Goal: Task Accomplishment & Management: Manage account settings

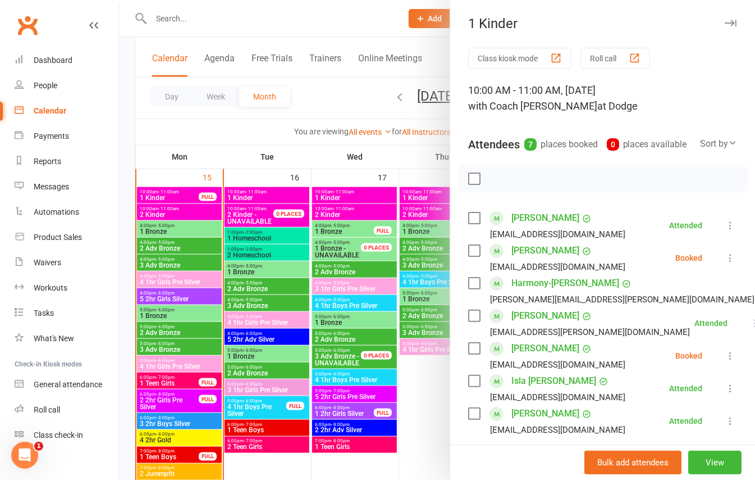
click at [710, 32] on div "1 Kinder Class kiosk mode Roll call 10:00 AM - 11:00 AM, [DATE] with Coach [PER…" at bounding box center [603, 240] width 306 height 480
click at [725, 26] on icon "button" at bounding box center [731, 23] width 12 height 7
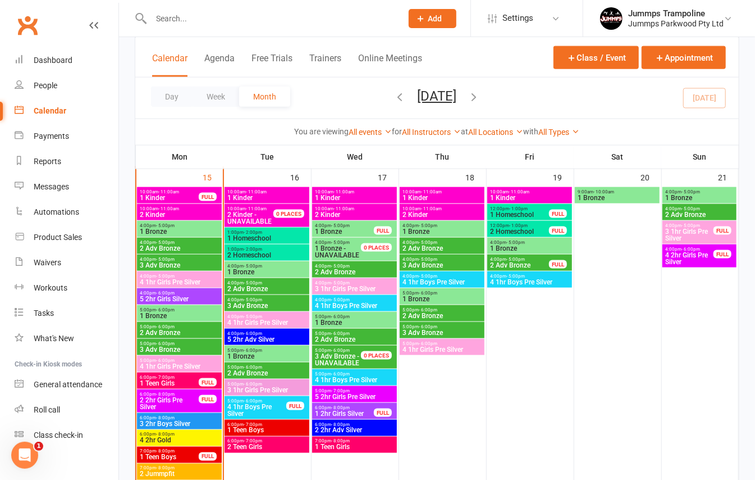
click at [316, 16] on input "text" at bounding box center [271, 19] width 247 height 16
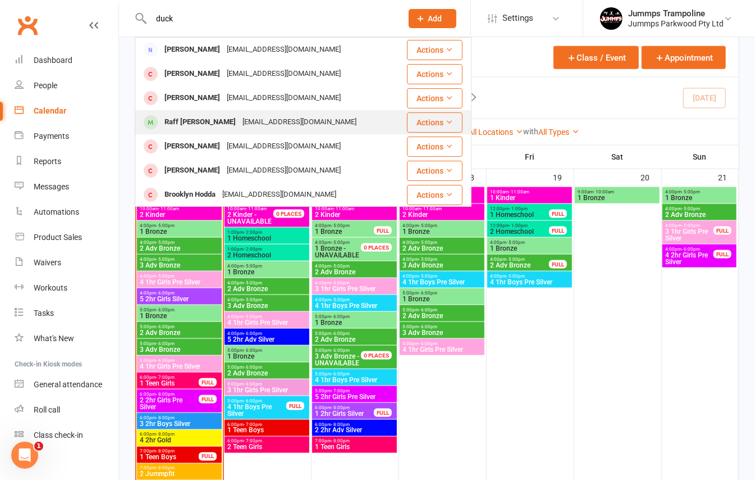
type input "duck"
click at [205, 126] on div "Raff [PERSON_NAME]" at bounding box center [200, 122] width 78 height 16
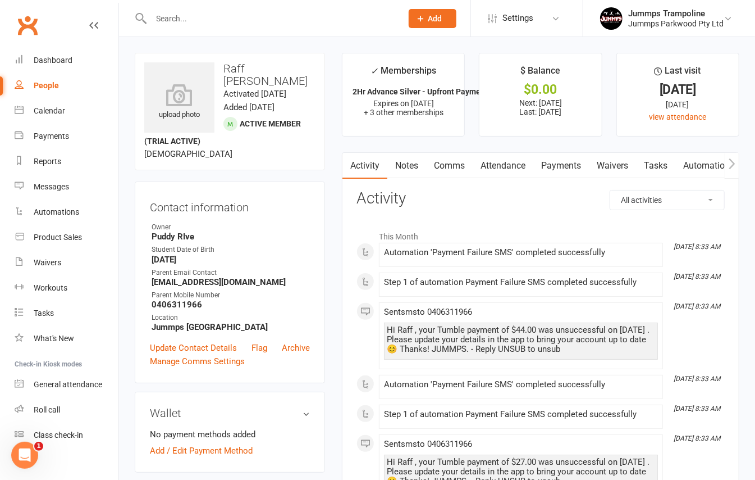
click at [455, 162] on link "Comms" at bounding box center [449, 166] width 47 height 26
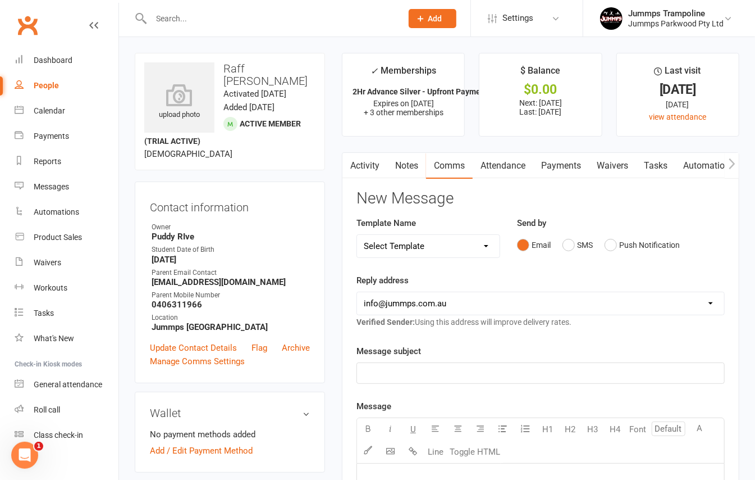
click at [517, 167] on link "Attendance" at bounding box center [503, 166] width 61 height 26
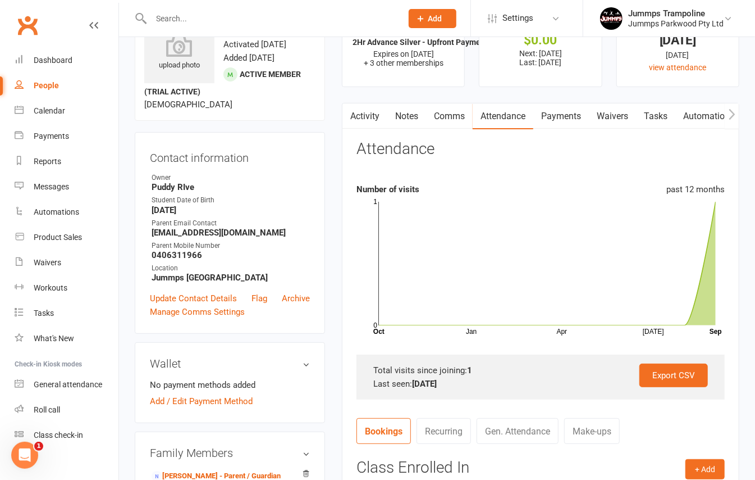
scroll to position [75, 0]
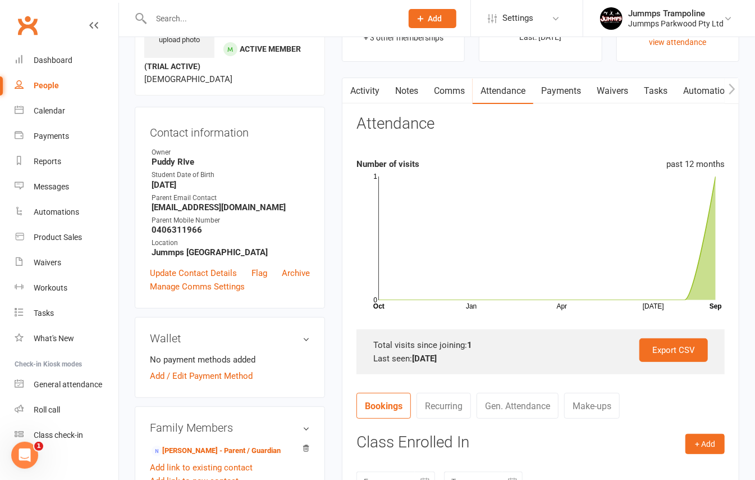
click at [570, 85] on link "Payments" at bounding box center [562, 91] width 56 height 26
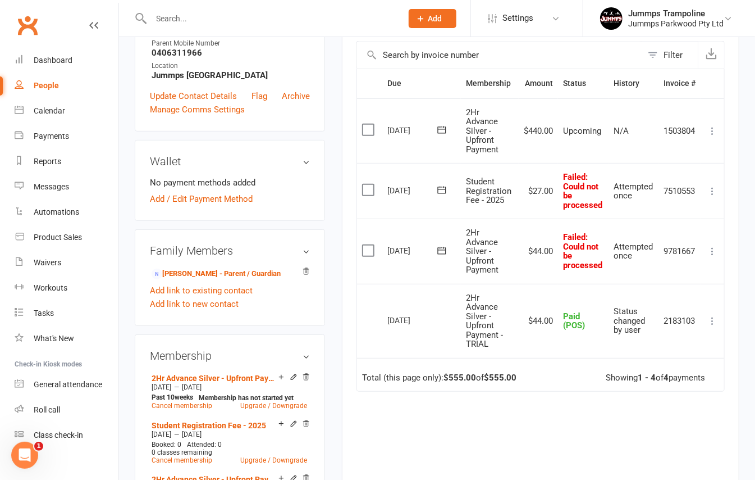
scroll to position [225, 0]
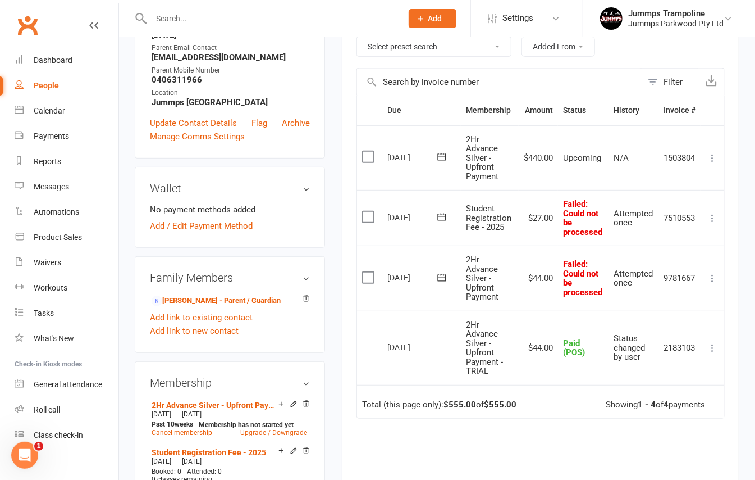
click at [458, 425] on div "Due Contact Membership Amount Status History Invoice # Select this [DATE] Raff …" at bounding box center [541, 329] width 368 height 468
drag, startPoint x: 551, startPoint y: 348, endPoint x: 522, endPoint y: 357, distance: 30.0
click at [522, 357] on td "$44.00" at bounding box center [538, 348] width 39 height 74
click at [538, 365] on td "$44.00" at bounding box center [538, 348] width 39 height 74
drag, startPoint x: 526, startPoint y: 347, endPoint x: 559, endPoint y: 346, distance: 33.1
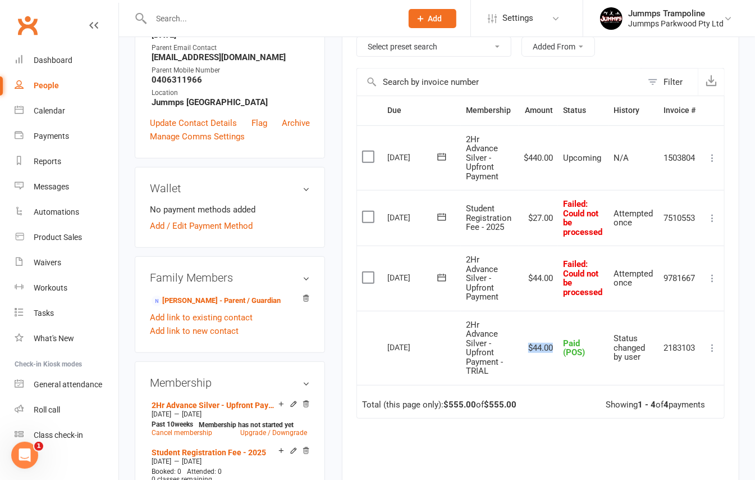
click at [559, 346] on tr "Select this [DATE] Raff [PERSON_NAME] 2Hr Advance Silver - Upfront Payment - TR…" at bounding box center [540, 348] width 367 height 74
click at [551, 359] on td "$44.00" at bounding box center [538, 348] width 39 height 74
drag, startPoint x: 551, startPoint y: 277, endPoint x: 524, endPoint y: 284, distance: 27.8
click at [519, 284] on td "$44.00" at bounding box center [538, 277] width 39 height 65
click at [534, 288] on td "$44.00" at bounding box center [538, 277] width 39 height 65
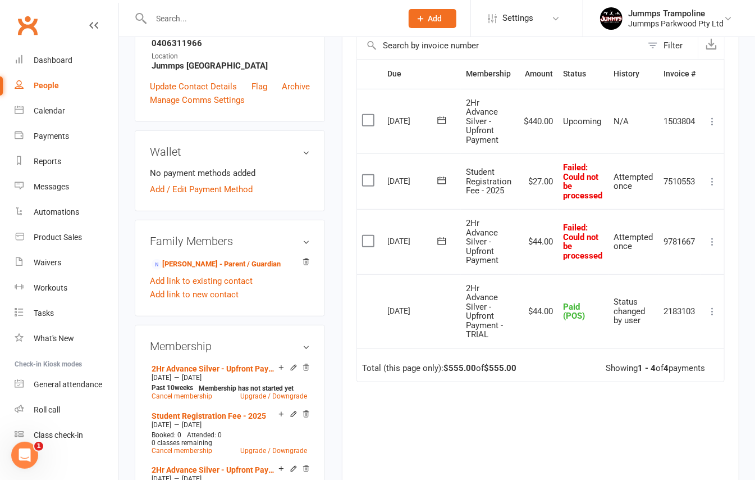
scroll to position [299, 0]
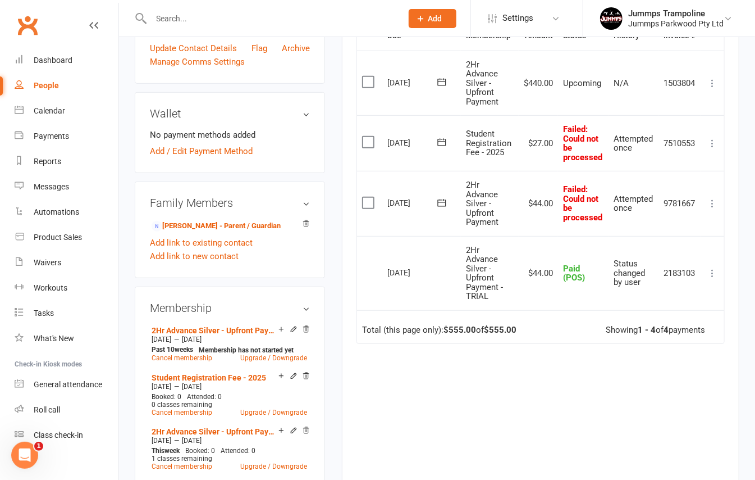
click at [371, 147] on label at bounding box center [369, 141] width 15 height 11
click at [370, 136] on input "checkbox" at bounding box center [365, 136] width 7 height 0
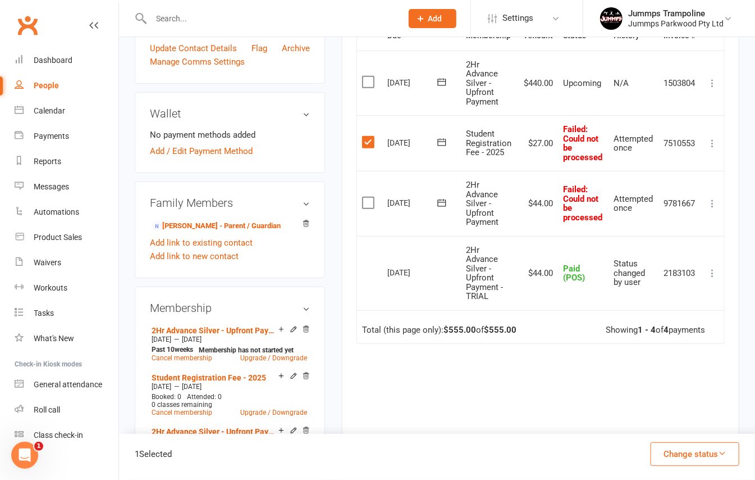
click at [362, 143] on label at bounding box center [369, 141] width 15 height 11
click at [362, 136] on input "checkbox" at bounding box center [365, 136] width 7 height 0
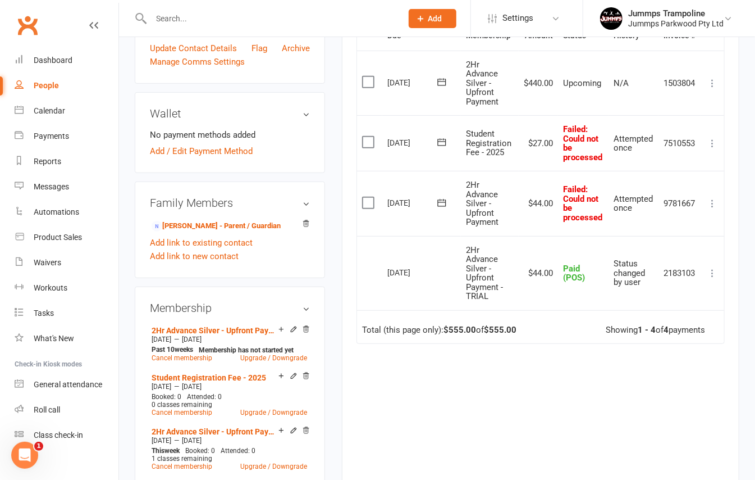
click at [457, 394] on div "Due Contact Membership Amount Status History Invoice # Select this [DATE] Raff …" at bounding box center [541, 255] width 368 height 468
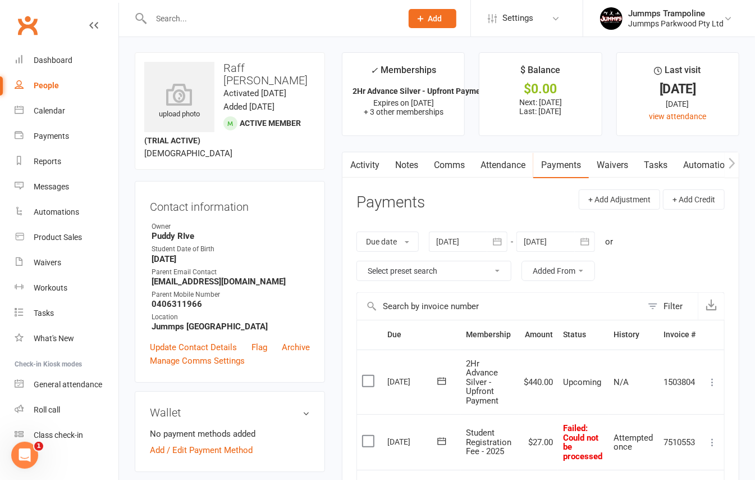
scroll to position [0, 0]
